Goal: Task Accomplishment & Management: Use online tool/utility

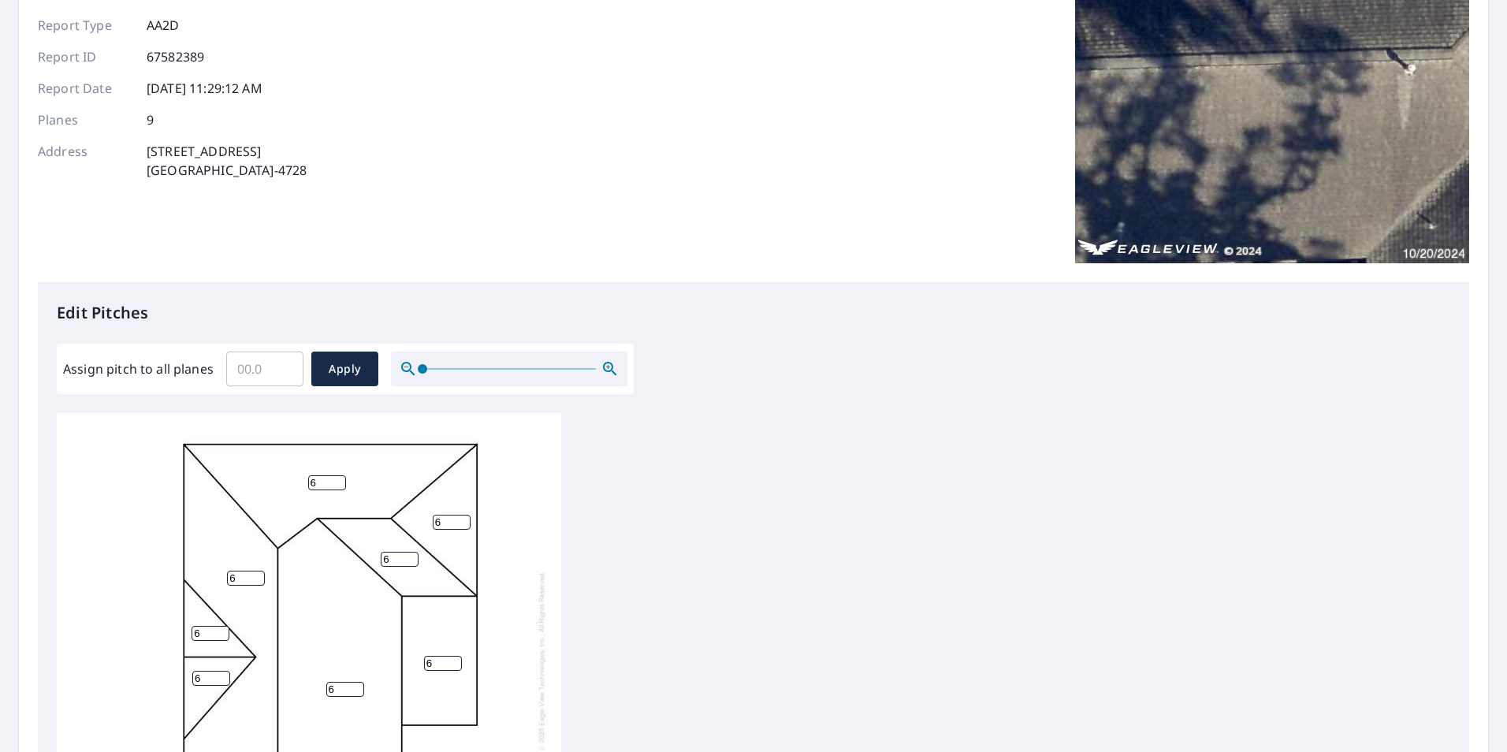
scroll to position [158, 0]
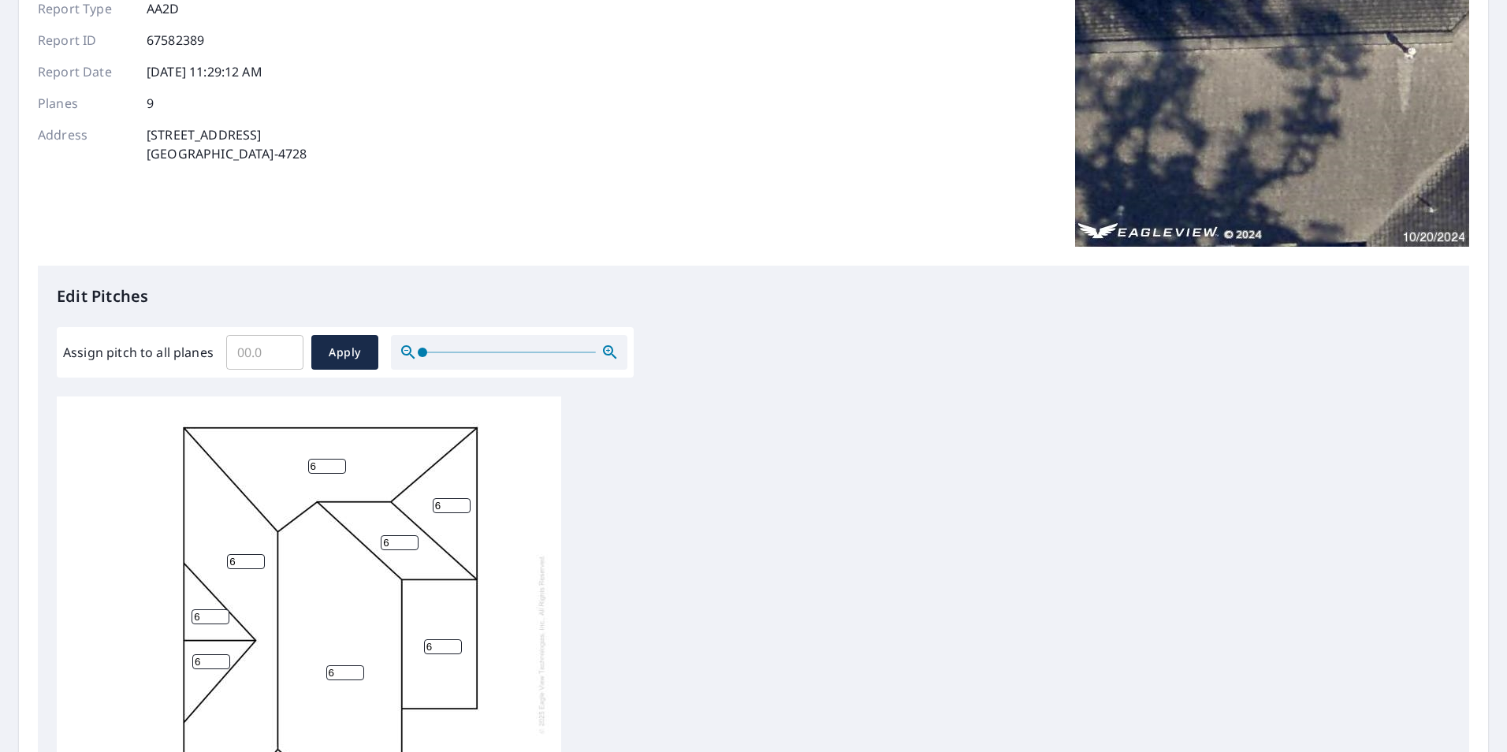
click at [237, 352] on input "Assign pitch to all planes" at bounding box center [264, 352] width 77 height 44
type input "5"
click at [338, 348] on span "Apply" at bounding box center [345, 353] width 42 height 20
type input "5"
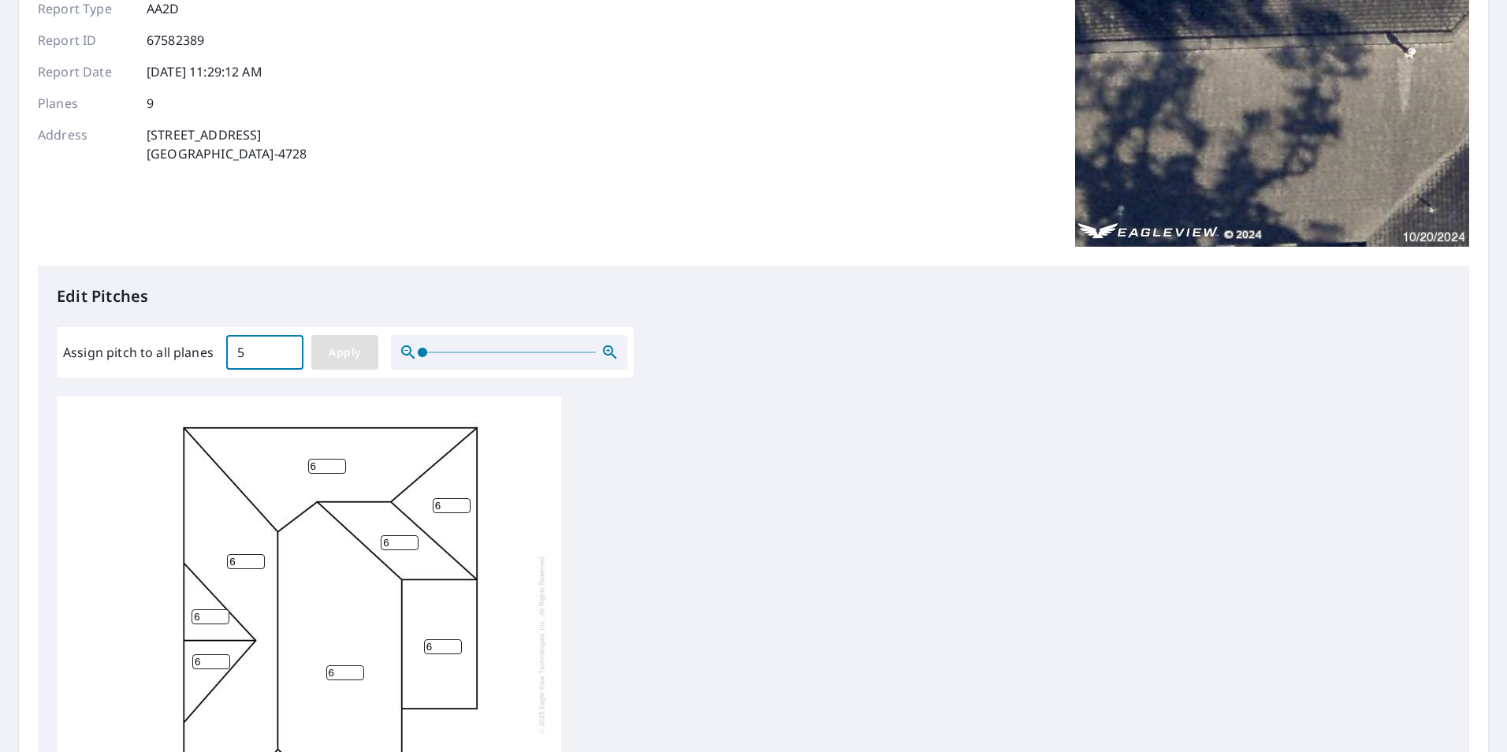
type input "5"
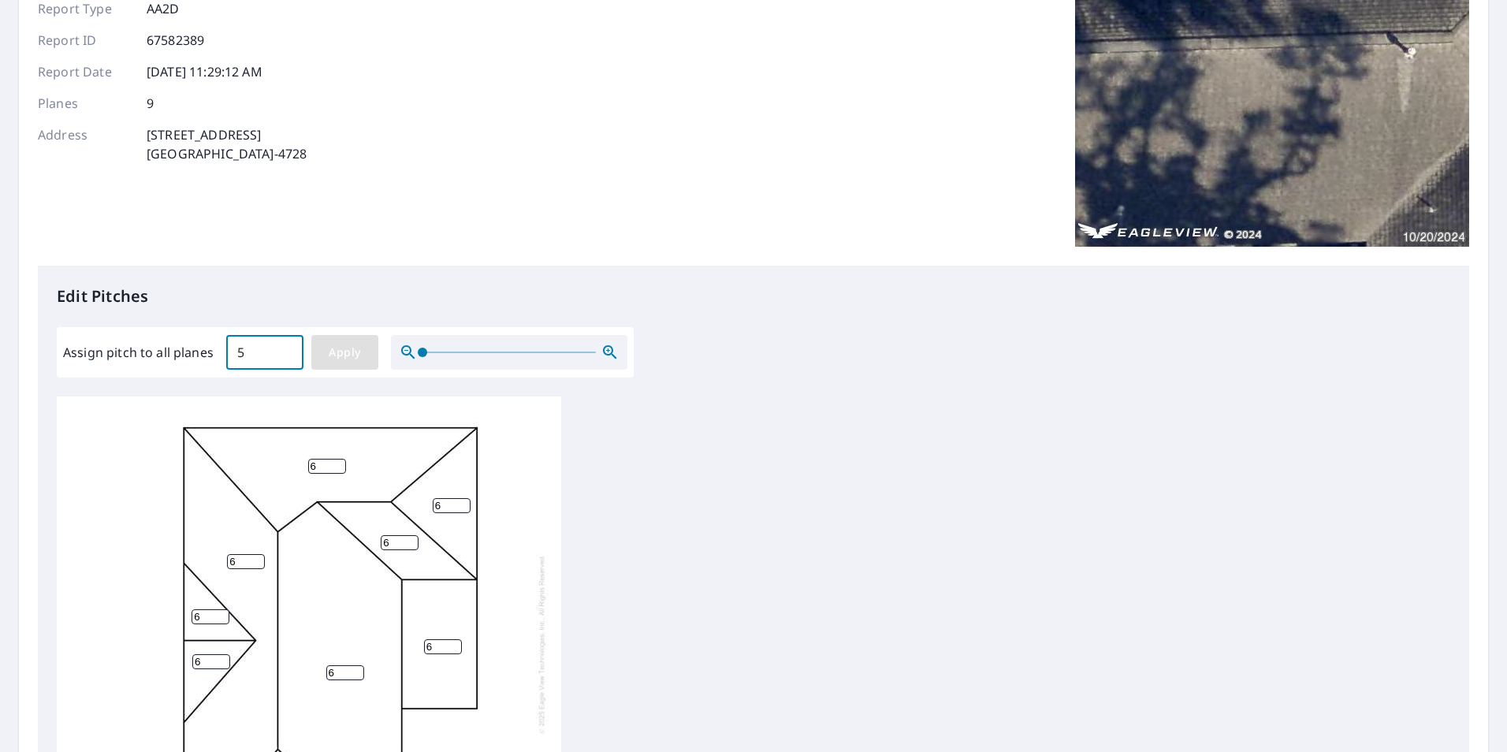
type input "5"
click at [357, 356] on span "Apply" at bounding box center [345, 353] width 42 height 20
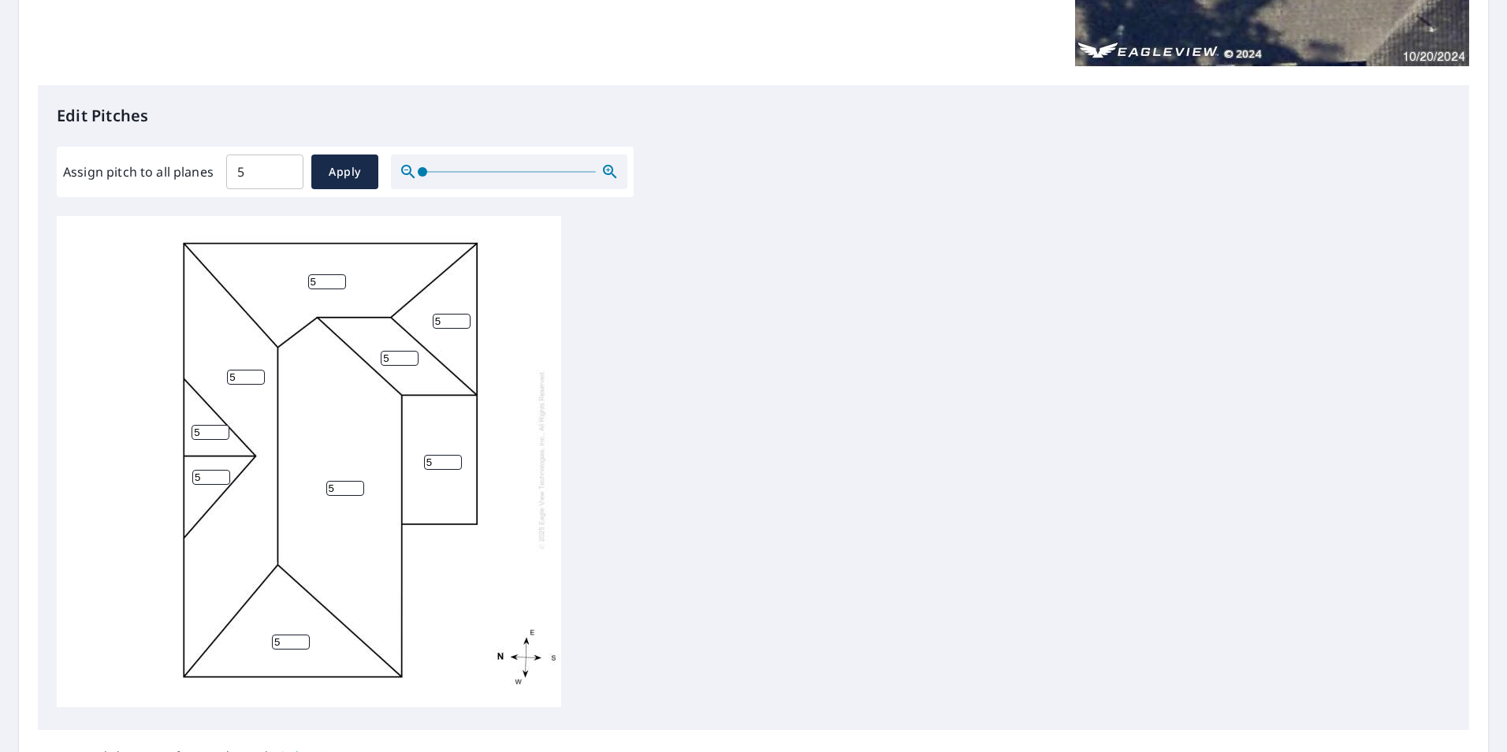
scroll to position [16, 0]
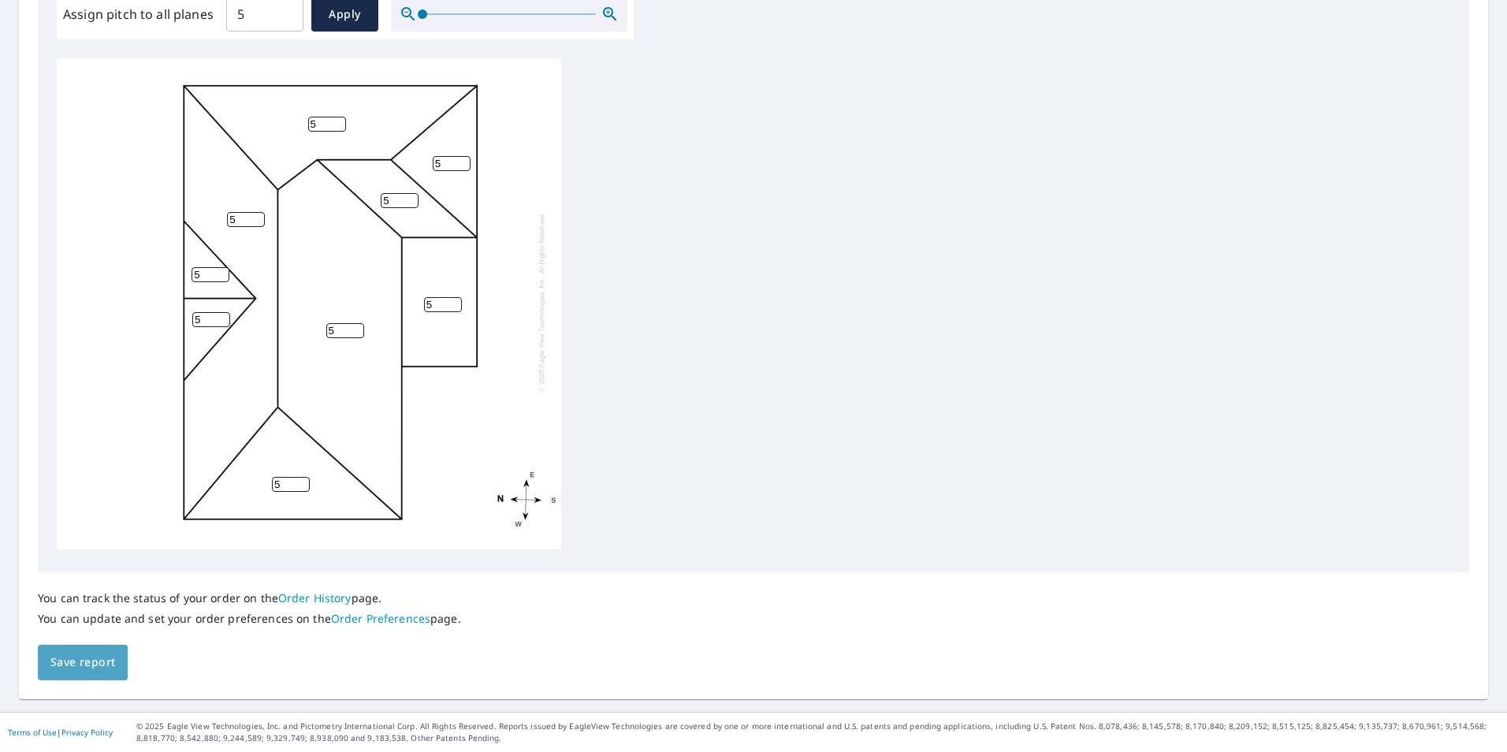
click at [98, 655] on span "Save report" at bounding box center [82, 663] width 65 height 20
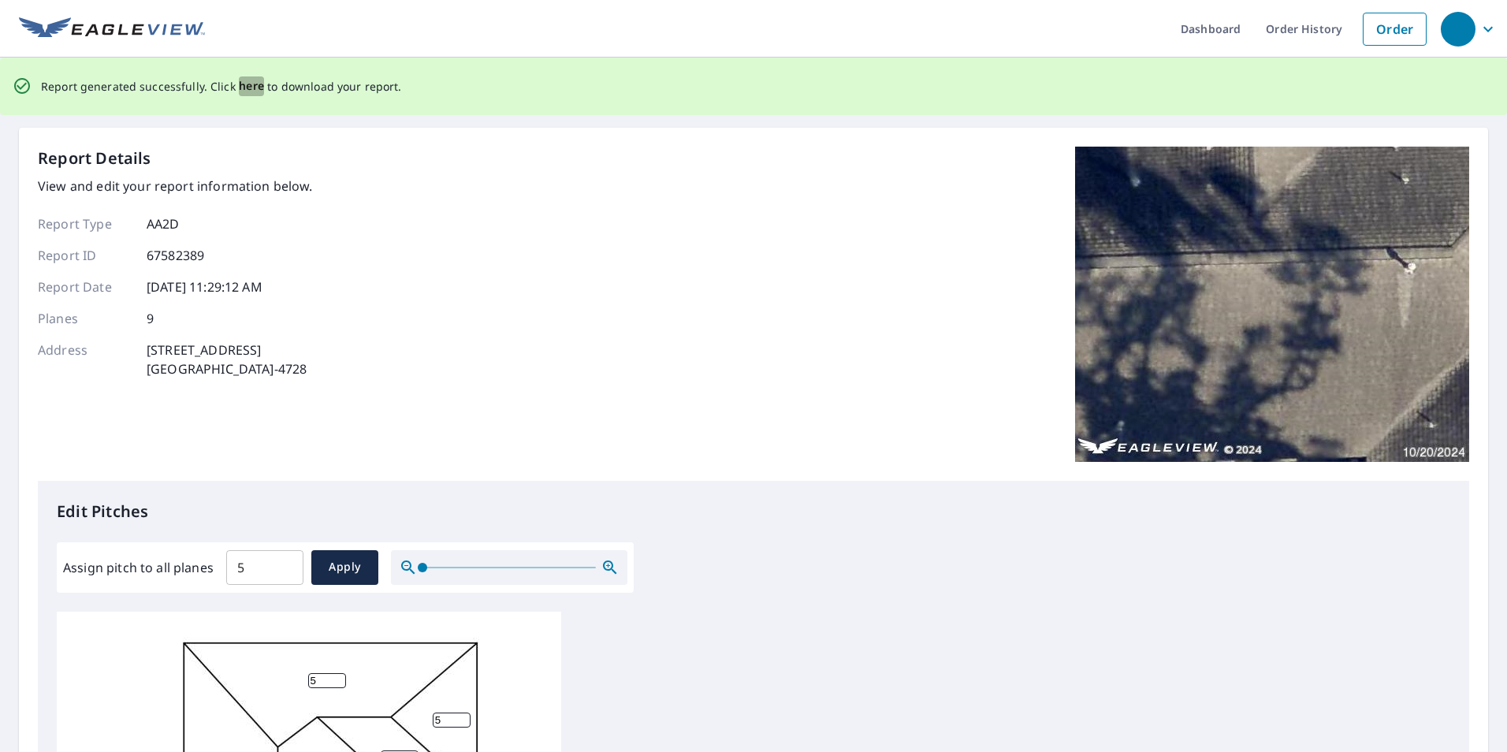
click at [251, 80] on span "here" at bounding box center [252, 86] width 26 height 20
